Goal: Find specific page/section

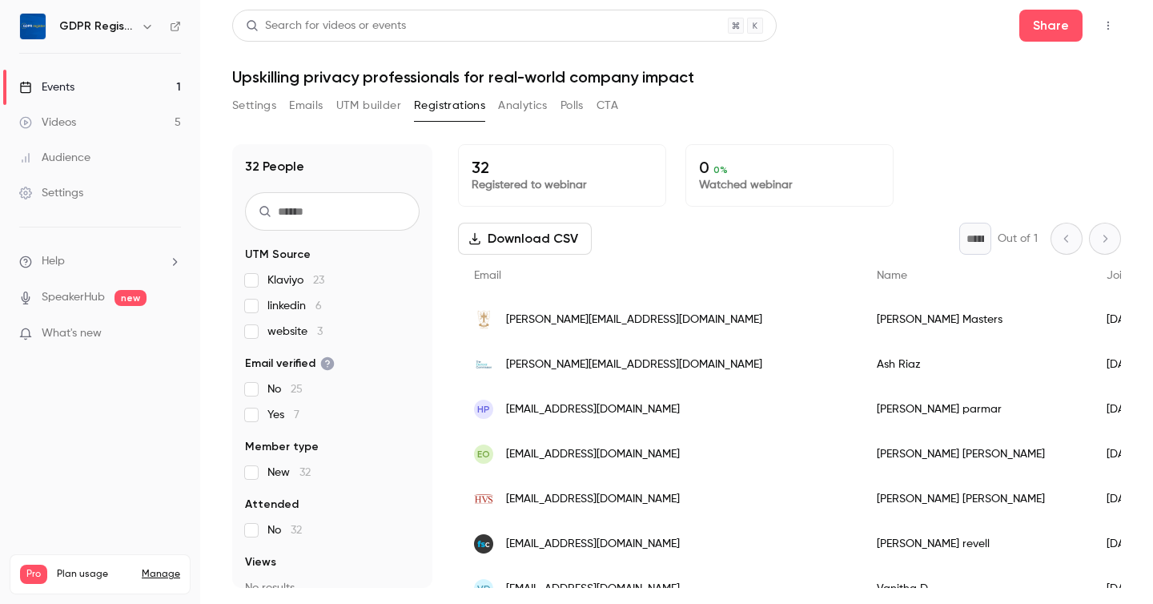
click at [832, 115] on div "Settings Emails UTM builder Registrations Analytics Polls CTA" at bounding box center [676, 109] width 889 height 32
click at [841, 86] on h1 "Upskilling privacy professionals for real-world company impact" at bounding box center [676, 76] width 889 height 19
